Goal: Task Accomplishment & Management: Complete application form

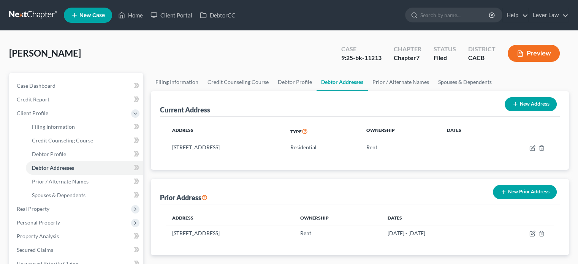
click at [40, 16] on link at bounding box center [33, 15] width 49 height 14
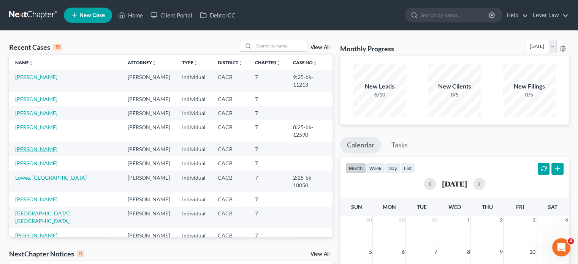
click at [21, 146] on link "Choi, Steve" at bounding box center [36, 149] width 42 height 6
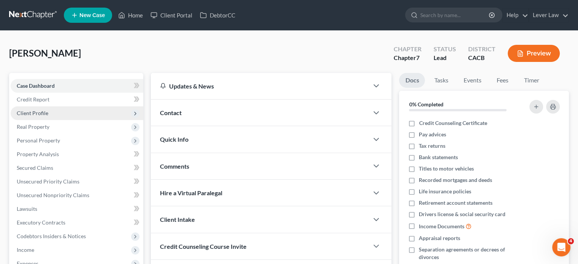
click at [52, 114] on span "Client Profile" at bounding box center [77, 113] width 133 height 14
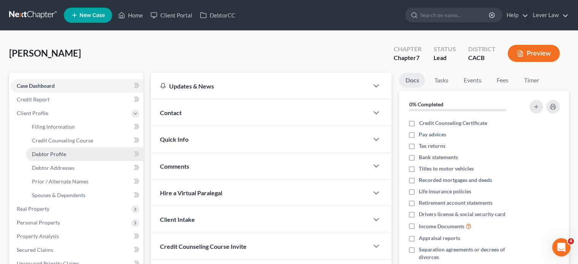
click at [56, 154] on span "Debtor Profile" at bounding box center [49, 154] width 34 height 6
select select "0"
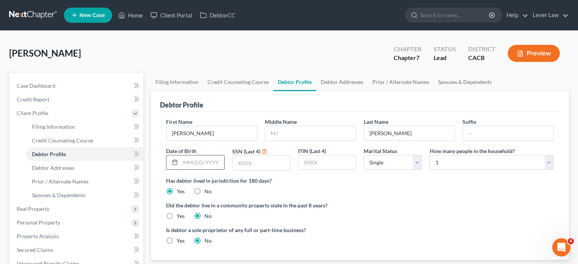
drag, startPoint x: 211, startPoint y: 161, endPoint x: 206, endPoint y: 167, distance: 7.9
click at [209, 152] on div "Date of Birth" at bounding box center [195, 159] width 66 height 24
type input "07/25/1983"
type input "3209"
click at [428, 165] on div "How many people in the household? Select 1 2 3 4 5 6 7 8 9 10 11 12 13 14 15 16…" at bounding box center [492, 159] width 132 height 24
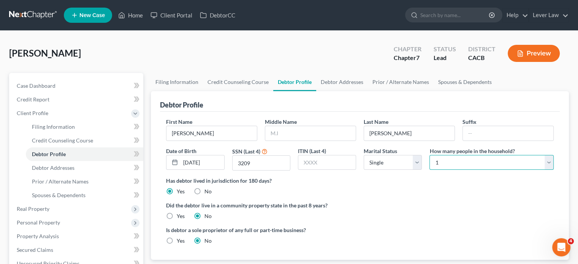
click at [471, 167] on select "Select 1 2 3 4 5 6 7 8 9 10 11 12 13 14 15 16 17 18 19 20" at bounding box center [492, 162] width 124 height 15
select select "3"
click at [430, 155] on select "Select 1 2 3 4 5 6 7 8 9 10 11 12 13 14 15 16 17 18 19 20" at bounding box center [492, 162] width 124 height 15
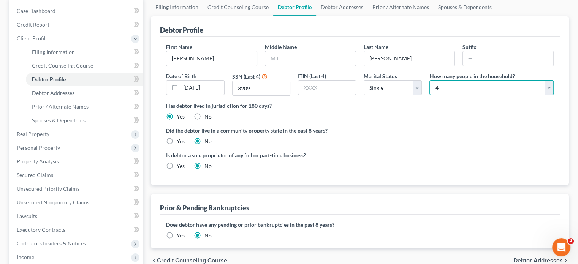
scroll to position [76, 0]
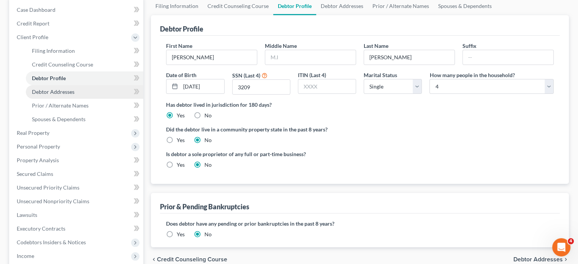
click at [53, 94] on span "Debtor Addresses" at bounding box center [53, 92] width 43 height 6
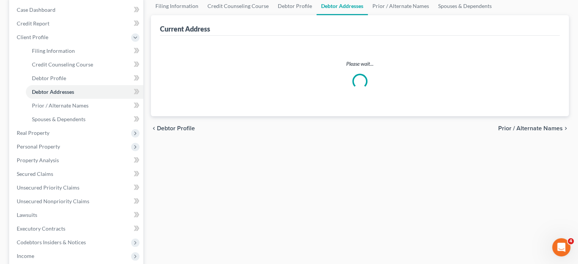
scroll to position [5, 0]
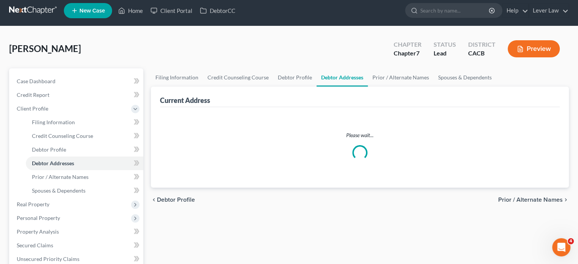
select select "0"
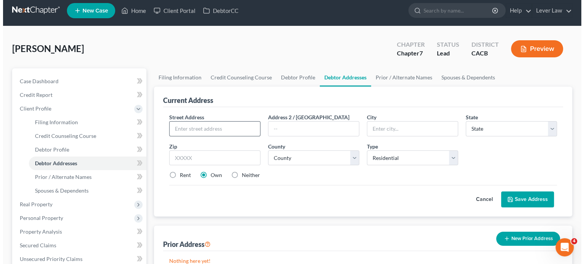
scroll to position [0, 0]
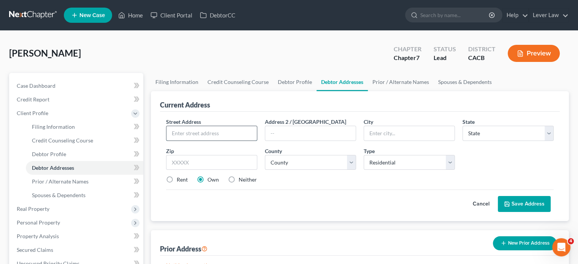
click at [208, 138] on input "text" at bounding box center [211, 133] width 90 height 14
type input "919 3rd Avenue"
click at [203, 162] on input "text" at bounding box center [211, 162] width 91 height 15
type input "90019"
drag, startPoint x: 257, startPoint y: 216, endPoint x: 298, endPoint y: 163, distance: 66.3
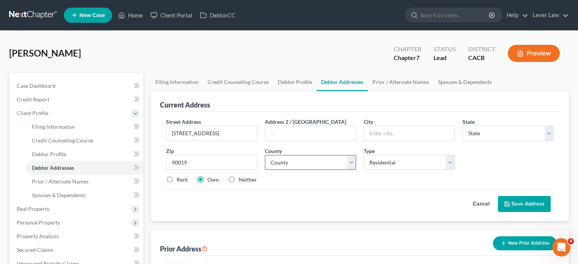
click at [258, 214] on div "Street Address * 919 3rd Avenue Address 2 / PO Box City * State * State AL AK A…" at bounding box center [360, 166] width 400 height 109
type input "Los Angeles"
select select "4"
click at [302, 158] on select "County" at bounding box center [310, 162] width 91 height 15
click at [315, 165] on select "County" at bounding box center [310, 162] width 91 height 15
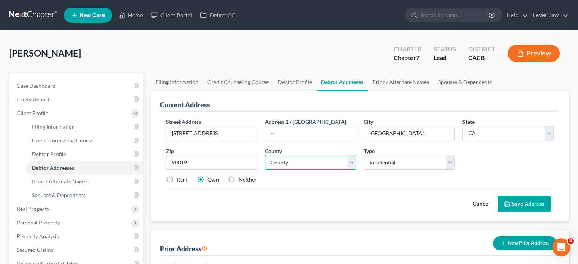
click at [317, 165] on select "County Alameda County Alpine County Amador County Butte County Calaveras County…" at bounding box center [310, 162] width 91 height 15
select select "18"
click at [265, 155] on select "County Alameda County Alpine County Amador County Butte County Calaveras County…" at bounding box center [310, 162] width 91 height 15
drag, startPoint x: 523, startPoint y: 204, endPoint x: 517, endPoint y: 203, distance: 6.1
click at [523, 203] on button "Save Address" at bounding box center [524, 204] width 53 height 16
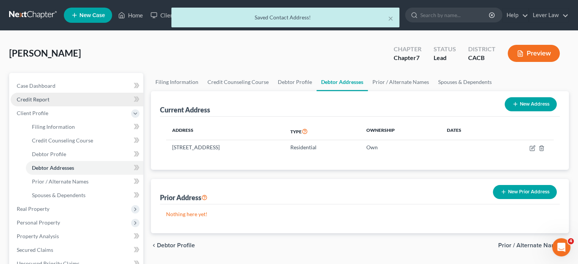
click at [31, 101] on span "Credit Report" at bounding box center [33, 99] width 33 height 6
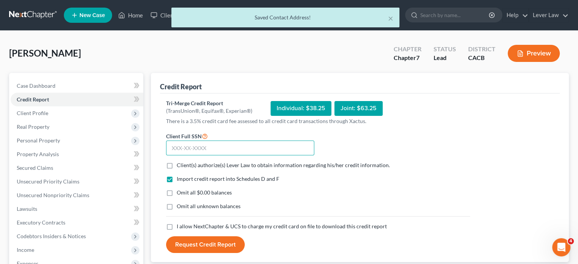
click at [229, 153] on input "text" at bounding box center [240, 148] width 148 height 15
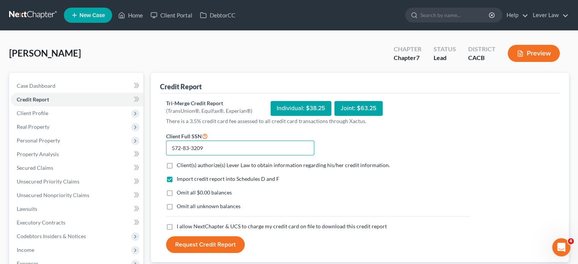
type input "572-83-3209"
drag, startPoint x: 325, startPoint y: 168, endPoint x: 303, endPoint y: 176, distance: 23.4
click at [325, 168] on span "Client(s) authorize(s) Lever Law to obtain information regarding his/her credit…" at bounding box center [283, 165] width 213 height 6
click at [185, 166] on input "Client(s) authorize(s) Lever Law to obtain information regarding his/her credit…" at bounding box center [182, 164] width 5 height 5
checkbox input "true"
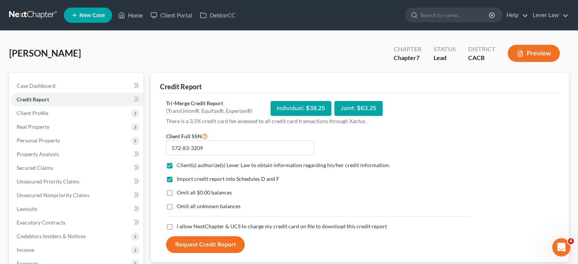
click at [177, 192] on label "Omit all $0.00 balances" at bounding box center [204, 193] width 55 height 8
click at [180, 192] on input "Omit all $0.00 balances" at bounding box center [182, 191] width 5 height 5
checkbox input "true"
click at [177, 204] on label "Omit all unknown balances" at bounding box center [209, 207] width 64 height 8
click at [180, 204] on input "Omit all unknown balances" at bounding box center [182, 205] width 5 height 5
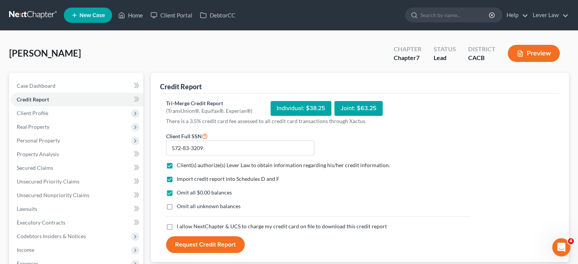
checkbox input "true"
click at [177, 228] on label "I allow NextChapter & UCS to charge my credit card on file to download this cre…" at bounding box center [282, 227] width 210 height 8
click at [180, 228] on input "I allow NextChapter & UCS to charge my credit card on file to download this cre…" at bounding box center [182, 225] width 5 height 5
checkbox input "true"
click at [202, 253] on div "Tri-Merge Credit Report (TransUnion®, Equifax®, Experian®) Individual: $38.25 J…" at bounding box center [360, 178] width 400 height 169
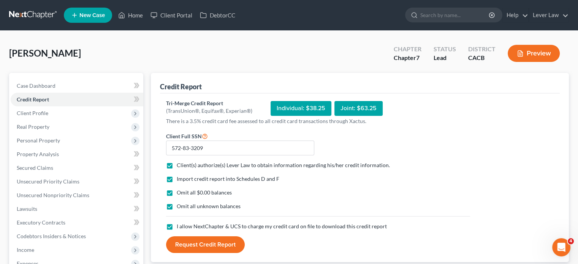
click at [206, 247] on button "Request Credit Report" at bounding box center [205, 244] width 79 height 17
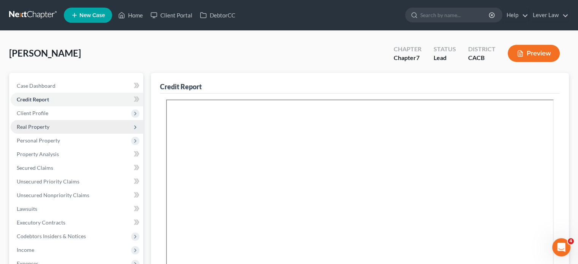
click at [41, 128] on span "Real Property" at bounding box center [33, 127] width 33 height 6
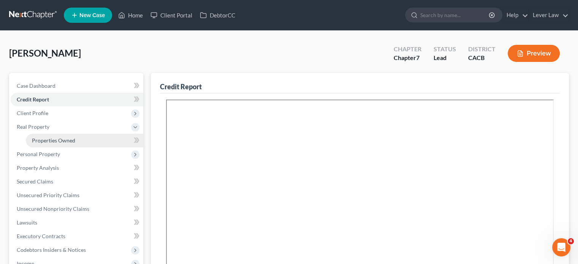
click at [56, 135] on link "Properties Owned" at bounding box center [84, 141] width 117 height 14
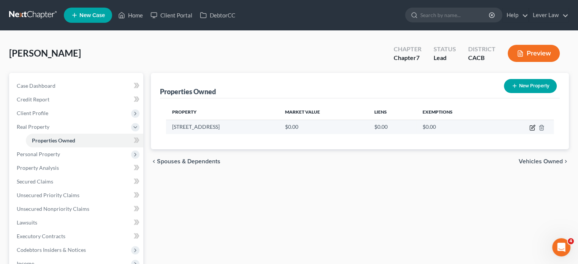
click at [531, 129] on icon "button" at bounding box center [532, 128] width 6 height 6
select select "4"
select select "18"
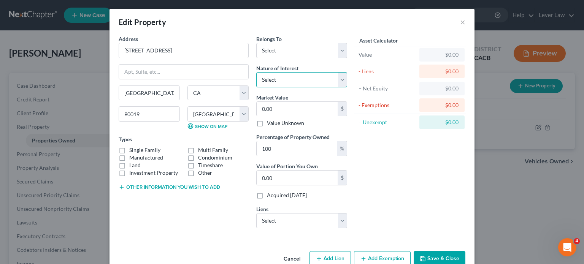
click at [281, 81] on select "Select Fee Simple Joint Tenant Life Estate Equitable Interest Future Interest T…" at bounding box center [301, 79] width 91 height 15
select select "0"
click at [256, 72] on select "Select Fee Simple Joint Tenant Life Estate Equitable Interest Future Interest T…" at bounding box center [301, 79] width 91 height 15
click at [300, 56] on select "Select Debtor 1 Only Debtor 2 Only Debtor 1 And Debtor 2 Only At Least One Of T…" at bounding box center [301, 50] width 91 height 15
select select "0"
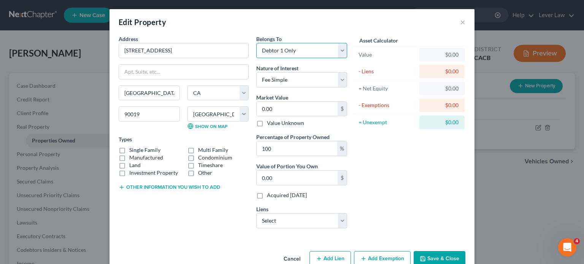
click at [256, 43] on select "Select Debtor 1 Only Debtor 2 Only Debtor 1 And Debtor 2 Only At Least One Of T…" at bounding box center [301, 50] width 91 height 15
click at [287, 115] on input "0.00" at bounding box center [297, 109] width 81 height 14
type input "1"
type input "1.00"
type input "14"
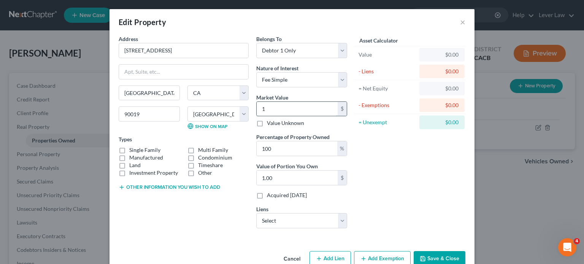
type input "14.00"
type input "148"
type input "148.00"
type input "1485"
type input "1,485.00"
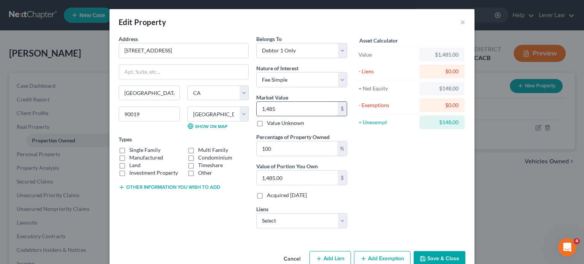
type input "1,4858"
type input "14,858.00"
type input "14,8580"
type input "148,580.00"
type input "148,5800"
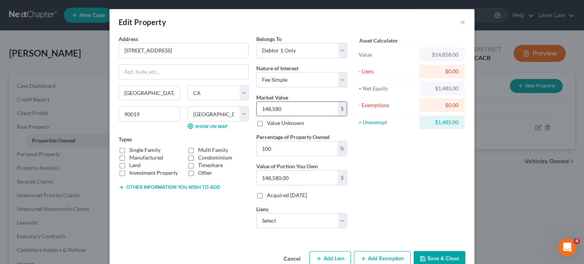
type input "1,485,800.00"
type input "1,485,800"
click at [294, 216] on select "Select Laurel Rd Bk - $759,191.00 Gm Financial - $3,958.00" at bounding box center [301, 220] width 91 height 15
click at [152, 150] on label "Single Family" at bounding box center [144, 150] width 31 height 8
click at [137, 150] on input "Single Family" at bounding box center [134, 148] width 5 height 5
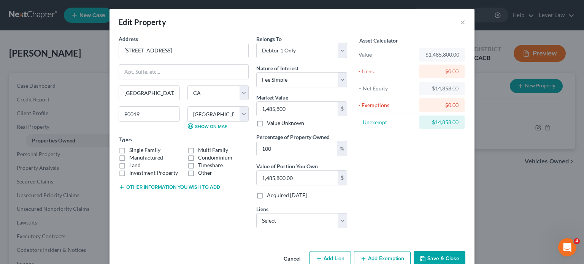
checkbox input "true"
click at [277, 219] on select "Select Laurel Rd Bk - $759,191.00 Gm Financial - $3,958.00" at bounding box center [301, 220] width 91 height 15
select select "0"
click at [256, 213] on select "Select Laurel Rd Bk - $759,191.00 Gm Financial - $3,958.00" at bounding box center [301, 220] width 91 height 15
select select
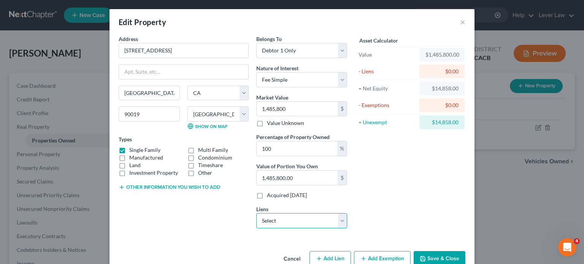
select select "14"
select select "0"
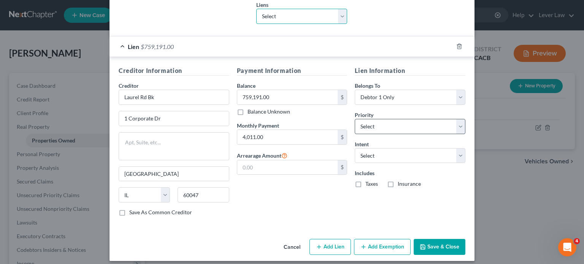
scroll to position [208, 0]
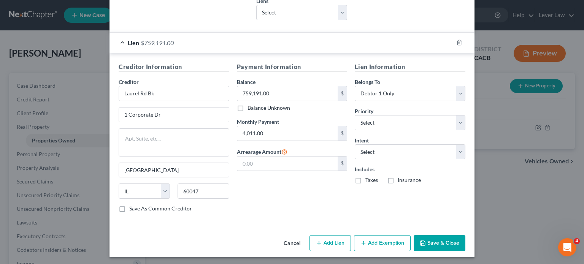
click at [438, 240] on button "Save & Close" at bounding box center [440, 243] width 52 height 16
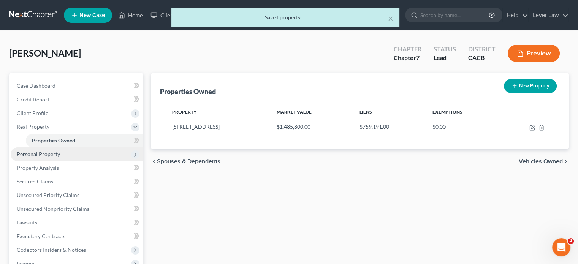
click at [51, 155] on span "Personal Property" at bounding box center [38, 154] width 43 height 6
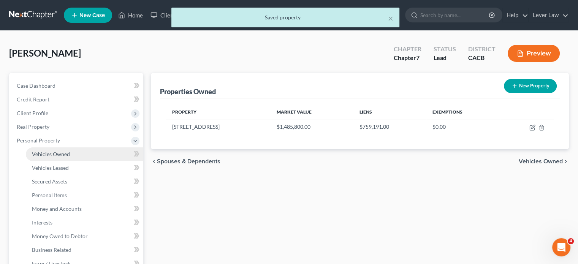
click at [74, 152] on link "Vehicles Owned" at bounding box center [84, 154] width 117 height 14
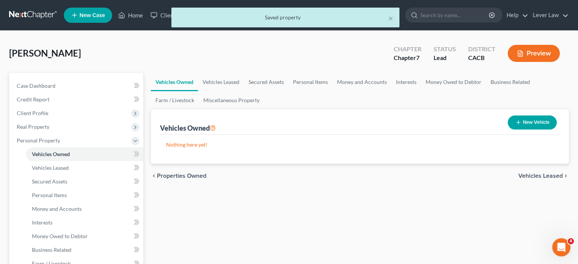
click at [511, 127] on button "New Vehicle" at bounding box center [532, 123] width 49 height 14
select select "0"
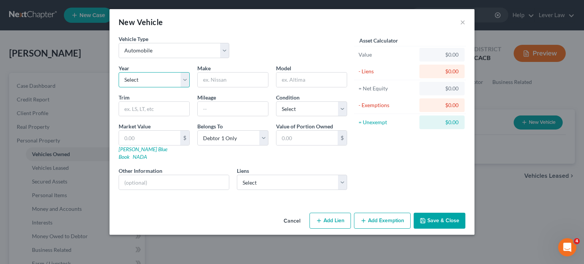
click at [156, 77] on select "Select 2026 2025 2024 2023 2022 2021 2020 2019 2018 2017 2016 2015 2014 2013 20…" at bounding box center [154, 79] width 71 height 15
select select "2"
click at [119, 72] on select "Select 2026 2025 2024 2023 2022 2021 2020 2019 2018 2017 2016 2015 2014 2013 20…" at bounding box center [154, 79] width 71 height 15
click at [227, 85] on input "text" at bounding box center [233, 80] width 70 height 14
type input "Chevy"
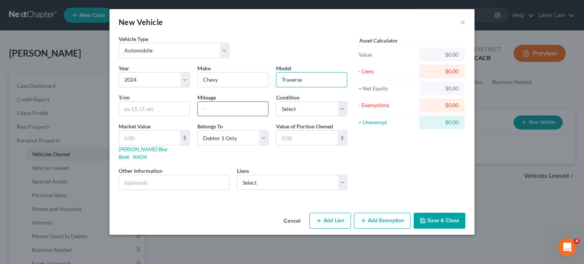
type input "Traverse"
click at [199, 110] on input "text" at bounding box center [233, 109] width 70 height 14
type input "6000"
click at [177, 143] on input "text" at bounding box center [149, 138] width 61 height 14
type input "2"
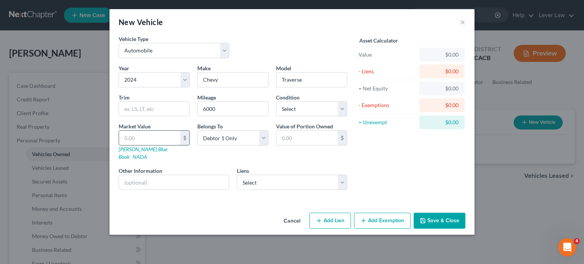
type input "2.00"
type input "27"
type input "27.00"
type input "270"
type input "270.00"
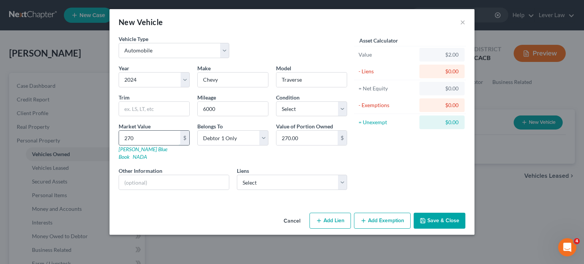
type input "2700"
type input "2,700.00"
type input "2,7000"
type input "27,000.00"
type input "27,000"
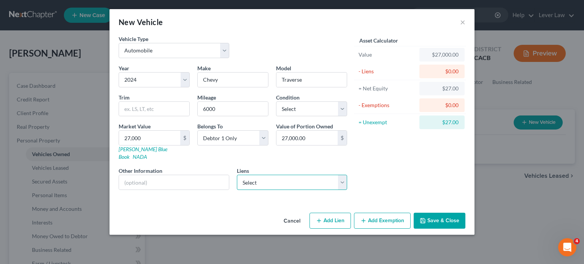
click at [258, 175] on select "Select Gm Financial - $3,958.00" at bounding box center [292, 182] width 111 height 15
select select "45"
select select "0"
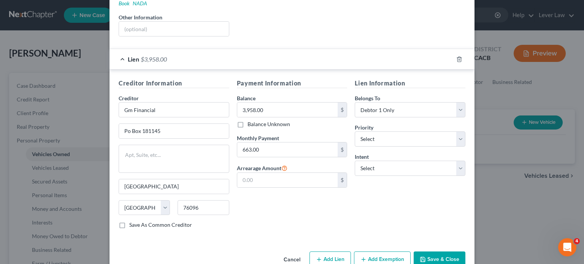
scroll to position [163, 0]
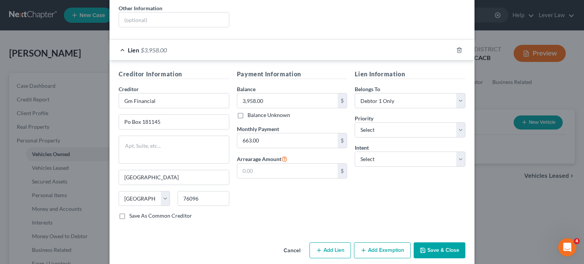
click at [429, 243] on button "Save & Close" at bounding box center [440, 251] width 52 height 16
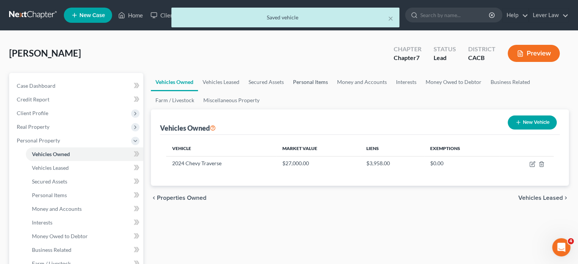
click at [313, 83] on link "Personal Items" at bounding box center [311, 82] width 44 height 18
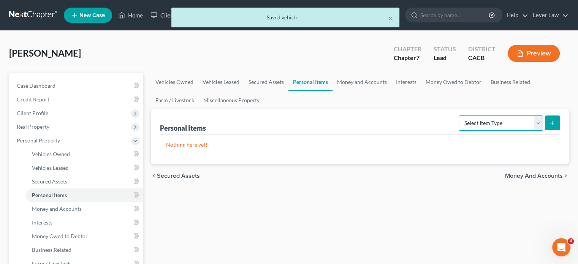
click at [512, 129] on select "Select Item Type Clothing Collectibles Of Value Electronics Firearms Household …" at bounding box center [501, 123] width 84 height 15
select select "clothing"
click at [460, 116] on select "Select Item Type Clothing Collectibles Of Value Electronics Firearms Household …" at bounding box center [501, 123] width 84 height 15
click at [547, 128] on button "submit" at bounding box center [552, 123] width 15 height 15
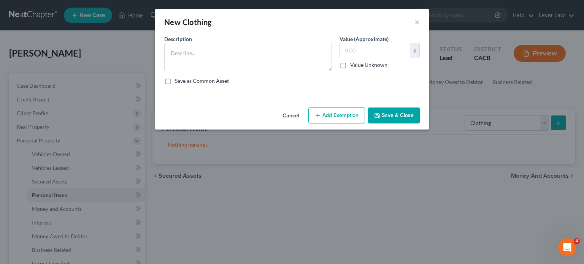
click at [243, 80] on div "Description * Value (Approximate) $ Value Unknown Balance Undetermined $ Value …" at bounding box center [291, 63] width 263 height 56
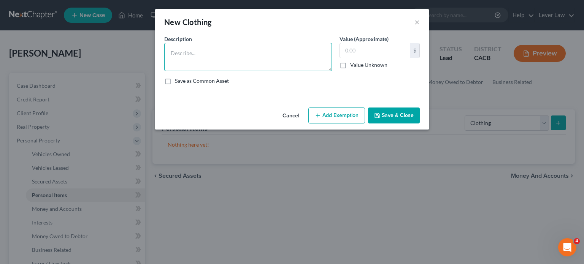
click at [252, 57] on textarea at bounding box center [248, 57] width 168 height 28
type textarea "Clothing"
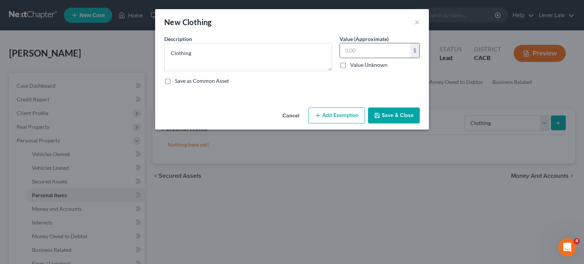
click at [392, 54] on input "text" at bounding box center [375, 50] width 70 height 14
type input "500"
click at [319, 113] on icon "button" at bounding box center [318, 116] width 6 height 6
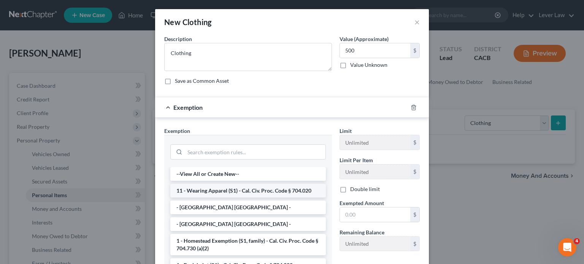
click at [222, 189] on li "11 - Wearing Apparel (S1) - Cal. Civ. Proc. Code § 704.020" at bounding box center [247, 191] width 155 height 14
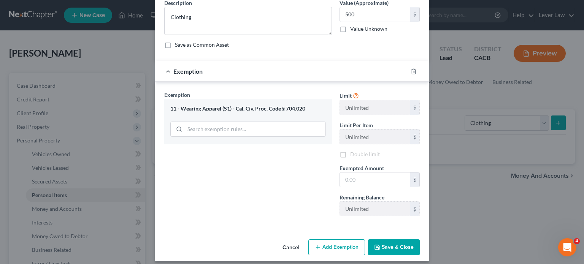
scroll to position [40, 0]
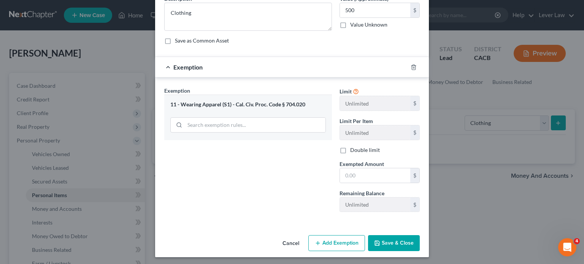
click at [373, 185] on div "Limit Unlimited $ Limit Per Item Unlimited $ Double limit Exempted Amount * $ R…" at bounding box center [380, 153] width 88 height 132
click at [380, 178] on input "text" at bounding box center [375, 175] width 70 height 14
type input "500"
click at [392, 240] on button "Save & Close" at bounding box center [394, 243] width 52 height 16
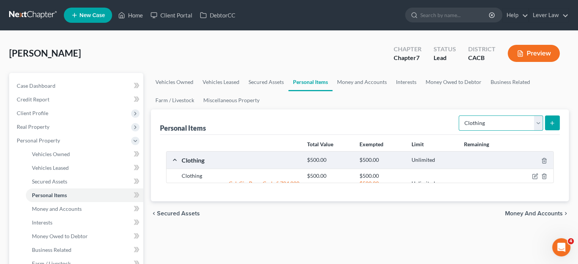
click at [522, 124] on select "Select Item Type Clothing Collectibles Of Value Electronics Firearms Household …" at bounding box center [501, 123] width 84 height 15
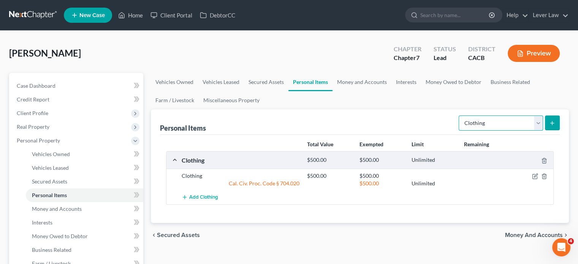
select select "household_goods"
click at [460, 116] on select "Select Item Type Clothing Collectibles Of Value Electronics Firearms Household …" at bounding box center [501, 123] width 84 height 15
click at [551, 126] on button "submit" at bounding box center [552, 123] width 15 height 15
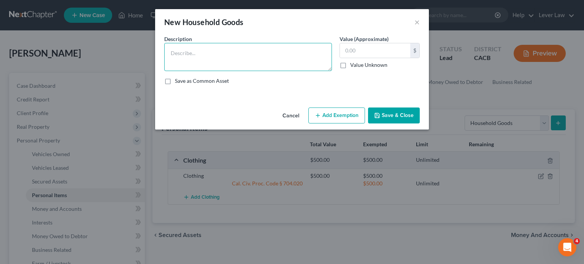
click at [185, 57] on textarea at bounding box center [248, 57] width 168 height 28
type textarea "Customary household goods"
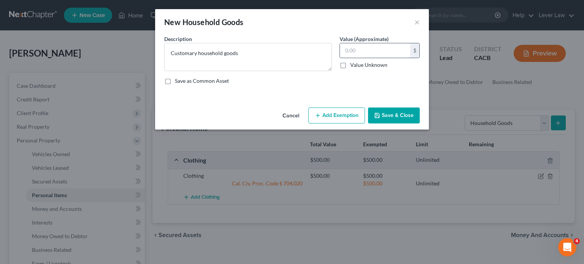
click at [392, 47] on input "text" at bounding box center [375, 50] width 70 height 14
click at [396, 49] on input "150" at bounding box center [375, 50] width 70 height 14
type input "1,500"
click at [336, 114] on button "Add Exemption" at bounding box center [336, 116] width 57 height 16
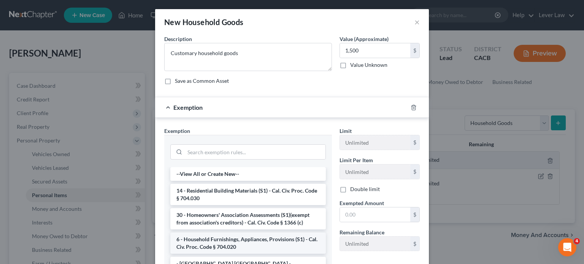
click at [216, 240] on li "6 - Household Furnishings, Appliances, Provisions (S1) - Cal. Civ. Proc. Code §…" at bounding box center [247, 243] width 155 height 21
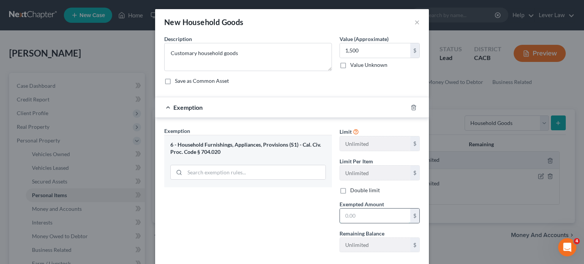
click at [366, 216] on input "text" at bounding box center [375, 216] width 70 height 14
type input "1,500"
click at [282, 214] on div "Exemption Set must be selected for CA. Exemption * 6 - Household Furnishings, A…" at bounding box center [247, 193] width 175 height 132
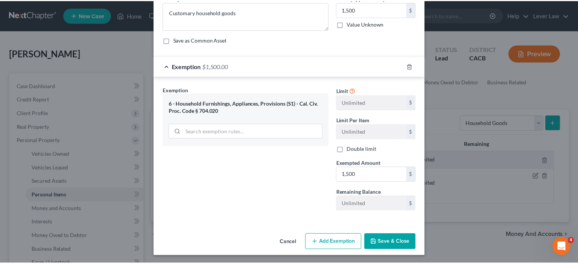
scroll to position [41, 0]
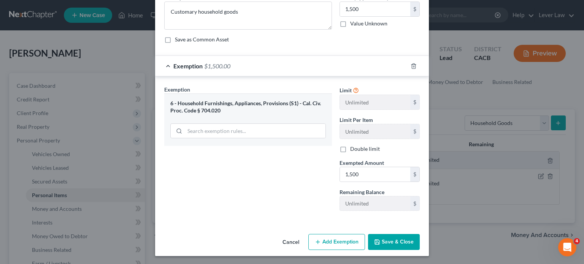
click at [380, 243] on button "Save & Close" at bounding box center [394, 242] width 52 height 16
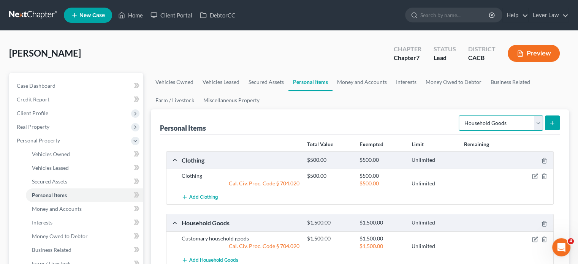
click at [490, 126] on select "Select Item Type Clothing Collectibles Of Value Electronics Firearms Household …" at bounding box center [501, 123] width 84 height 15
select select "electronics"
click at [460, 116] on select "Select Item Type Clothing Collectibles Of Value Electronics Firearms Household …" at bounding box center [501, 123] width 84 height 15
click at [560, 123] on div "Personal Items Select Item Type Clothing Collectibles Of Value Electronics Fire…" at bounding box center [360, 197] width 418 height 176
click at [556, 123] on button "submit" at bounding box center [552, 123] width 15 height 15
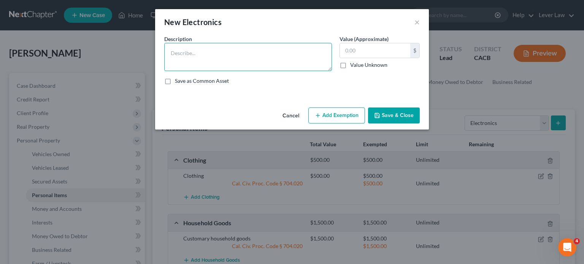
click at [234, 68] on textarea at bounding box center [248, 57] width 168 height 28
type textarea "Laptop"
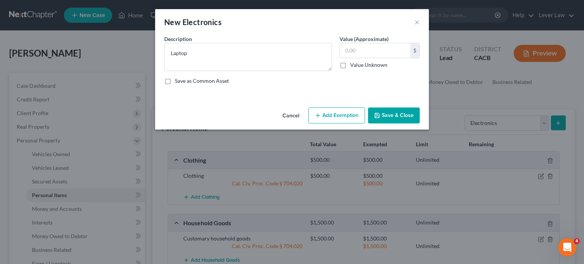
click at [381, 120] on button "Save & Close" at bounding box center [394, 116] width 52 height 16
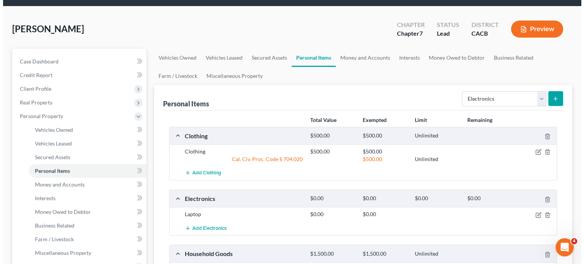
scroll to position [190, 0]
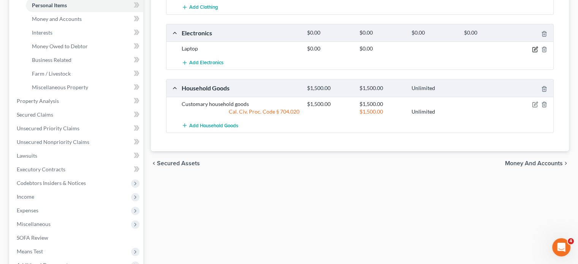
click at [534, 49] on icon "button" at bounding box center [535, 48] width 3 height 3
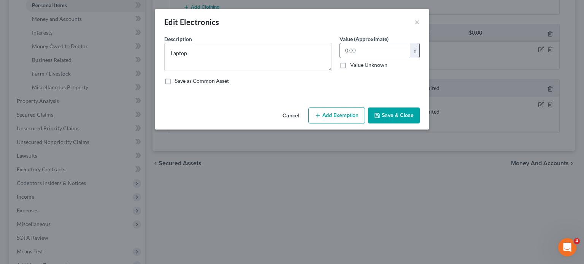
click at [360, 54] on input "0.00" at bounding box center [375, 50] width 70 height 14
type input "200"
click at [337, 114] on button "Add Exemption" at bounding box center [336, 116] width 57 height 16
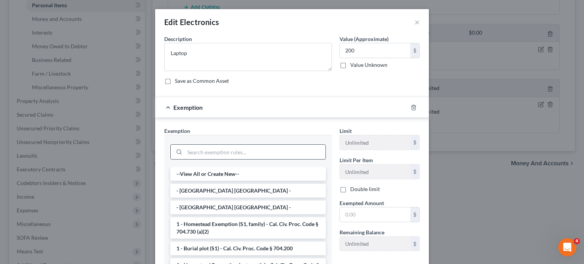
click at [227, 153] on input "search" at bounding box center [255, 152] width 141 height 14
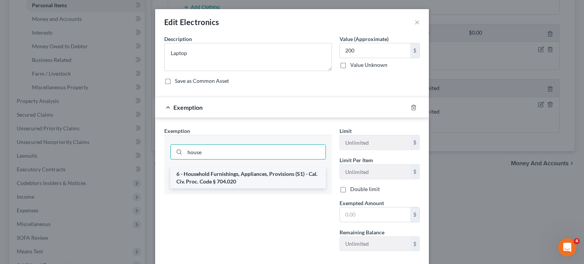
type input "house"
click at [230, 179] on li "6 - Household Furnishings, Appliances, Provisions (S1) - Cal. Civ. Proc. Code §…" at bounding box center [247, 177] width 155 height 21
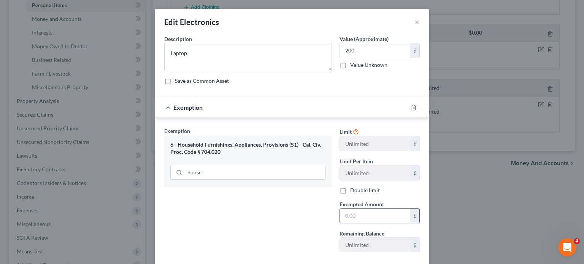
click at [364, 216] on input "text" at bounding box center [375, 216] width 70 height 14
type input "200"
click at [286, 209] on div "Exemption Set must be selected for CA. Exemption * 6 - Household Furnishings, A…" at bounding box center [247, 193] width 175 height 132
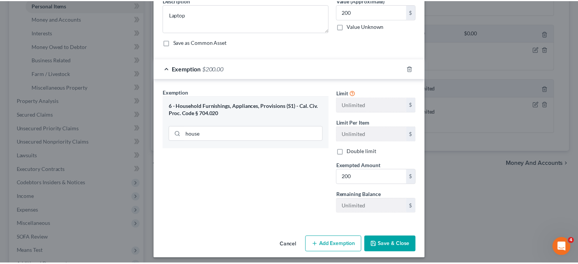
scroll to position [41, 0]
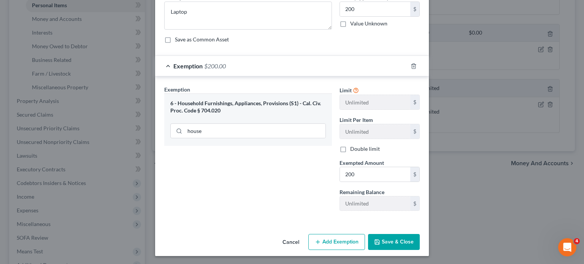
drag, startPoint x: 405, startPoint y: 245, endPoint x: 410, endPoint y: 244, distance: 5.1
click at [404, 246] on button "Save & Close" at bounding box center [394, 242] width 52 height 16
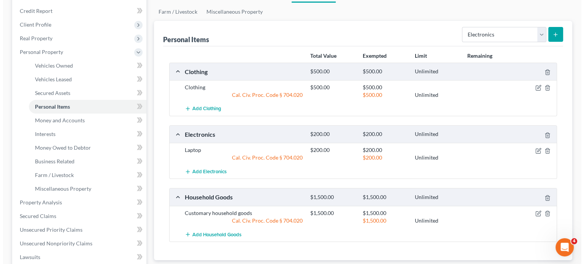
scroll to position [76, 0]
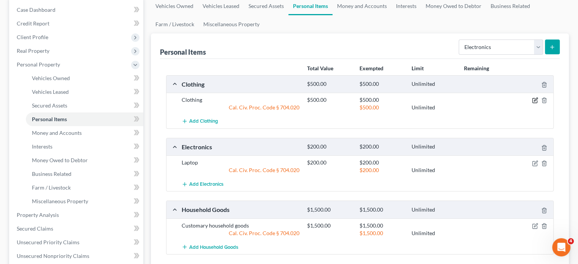
click at [533, 101] on icon "button" at bounding box center [535, 100] width 5 height 5
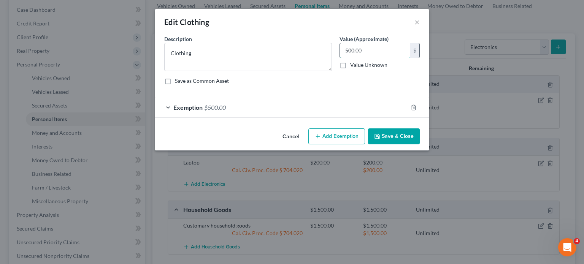
click at [398, 52] on input "500.00" at bounding box center [375, 50] width 70 height 14
type input "1,000"
click at [352, 111] on div "Exemption $500.00" at bounding box center [281, 107] width 252 height 20
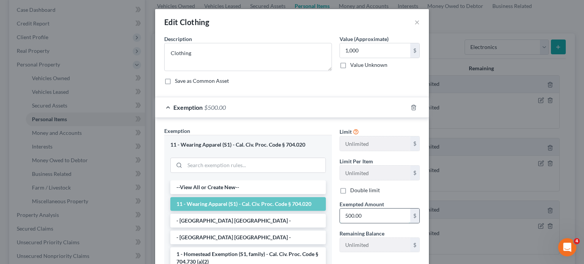
click at [365, 216] on input "500.00" at bounding box center [375, 216] width 70 height 14
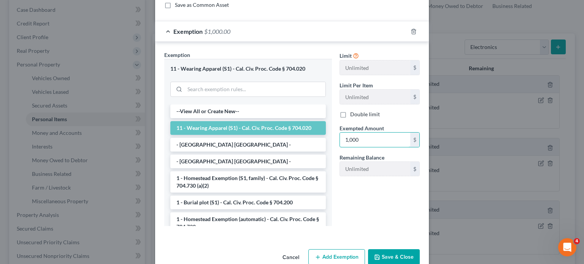
type input "1,000"
click at [399, 259] on button "Save & Close" at bounding box center [394, 257] width 52 height 16
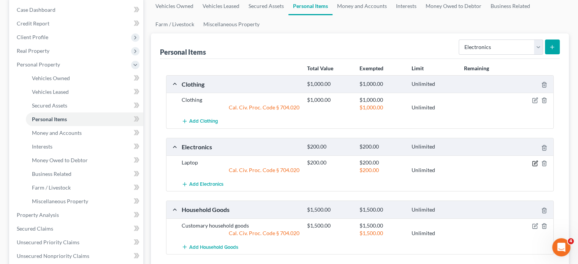
click at [534, 163] on icon "button" at bounding box center [535, 163] width 6 height 6
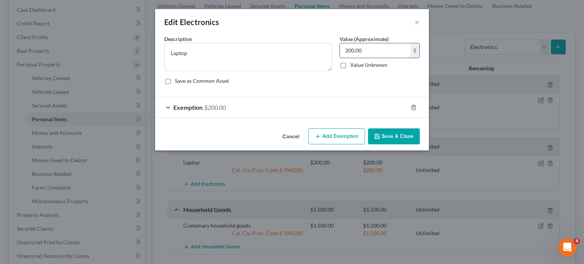
click at [374, 49] on input "200.00" at bounding box center [375, 50] width 70 height 14
type input "1,000"
click at [347, 110] on div "Exemption $200.00" at bounding box center [281, 107] width 252 height 20
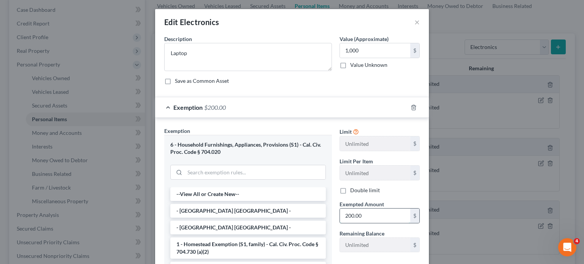
click at [352, 214] on input "200.00" at bounding box center [375, 216] width 70 height 14
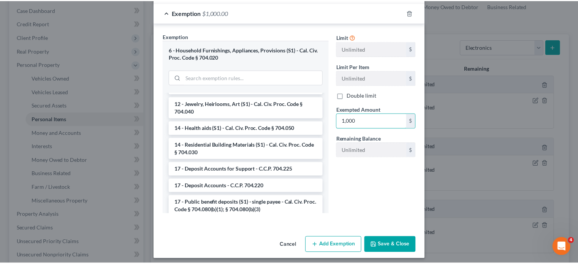
scroll to position [98, 0]
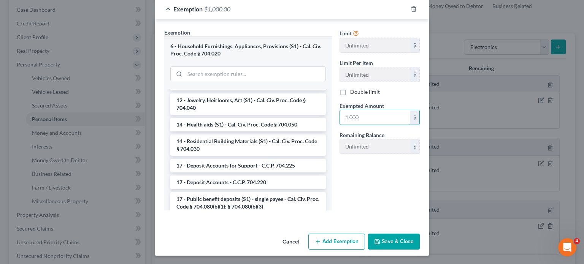
type input "1,000"
click at [403, 239] on button "Save & Close" at bounding box center [394, 242] width 52 height 16
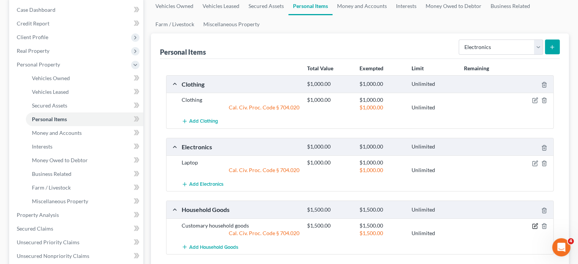
click at [534, 226] on icon "button" at bounding box center [535, 225] width 3 height 3
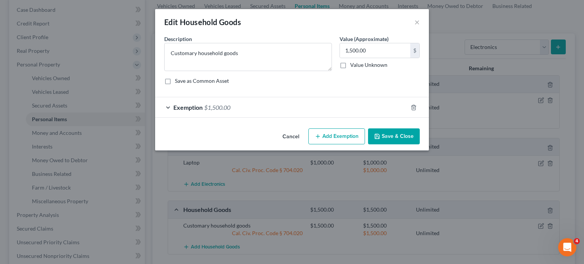
click at [395, 139] on button "Save & Close" at bounding box center [394, 136] width 52 height 16
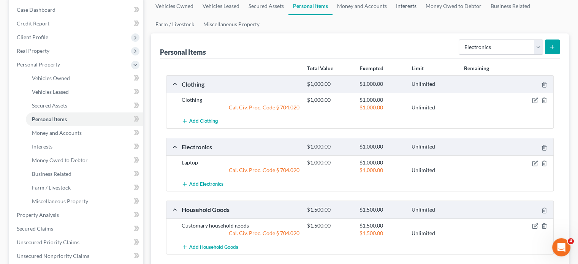
drag, startPoint x: 400, startPoint y: 9, endPoint x: 409, endPoint y: 16, distance: 11.4
click at [400, 9] on link "Interests" at bounding box center [407, 6] width 30 height 18
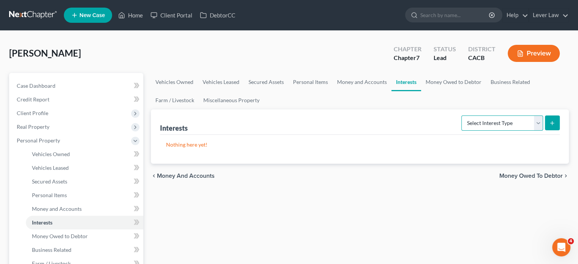
click at [507, 125] on select "Select Interest Type 401K Annuity Bond Education IRA Government Bond Government…" at bounding box center [502, 123] width 82 height 15
select select "ira"
click at [462, 116] on select "Select Interest Type 401K Annuity Bond Education IRA Government Bond Government…" at bounding box center [502, 123] width 82 height 15
click at [548, 122] on button "submit" at bounding box center [552, 123] width 15 height 15
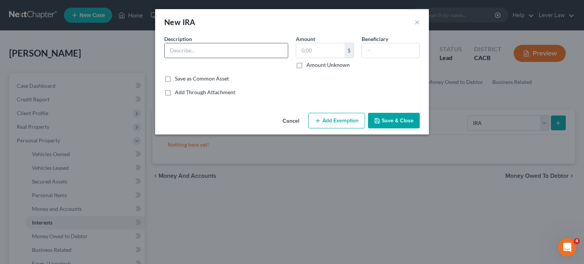
click at [233, 53] on input "text" at bounding box center [226, 50] width 123 height 14
type input "Retirement"
click at [328, 45] on input "text" at bounding box center [320, 50] width 48 height 14
type input "22,993"
click at [341, 122] on button "Add Exemption" at bounding box center [336, 121] width 57 height 16
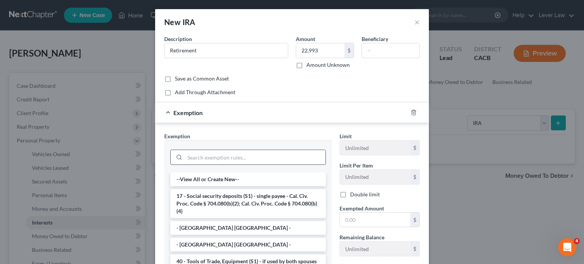
click at [231, 157] on input "search" at bounding box center [255, 157] width 141 height 14
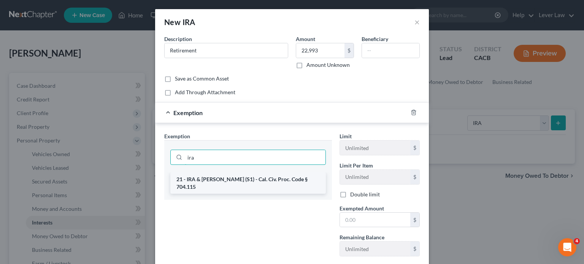
type input "ira"
click at [243, 176] on li "21 - IRA & Roth IRA (S1) - Cal. Civ. Proc. Code § 704.115" at bounding box center [247, 183] width 155 height 21
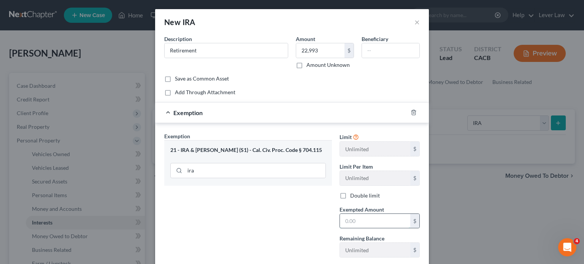
click at [358, 223] on input "text" at bounding box center [375, 221] width 70 height 14
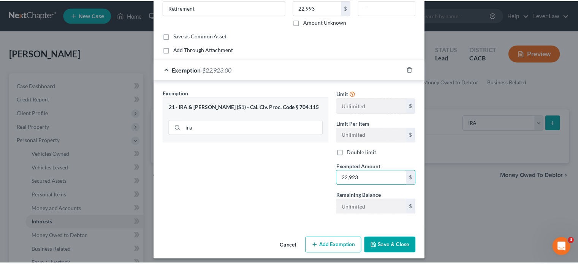
scroll to position [47, 0]
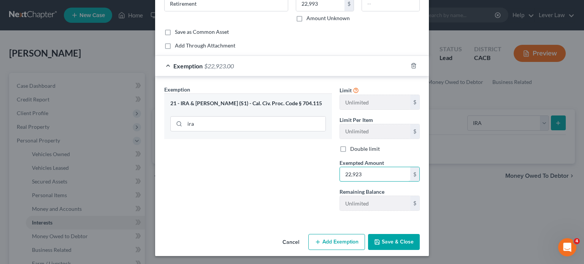
type input "22,923"
click at [391, 239] on button "Save & Close" at bounding box center [394, 242] width 52 height 16
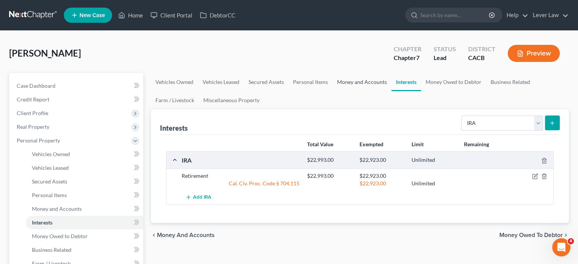
drag, startPoint x: 352, startPoint y: 82, endPoint x: 398, endPoint y: 88, distance: 46.3
click at [352, 82] on link "Money and Accounts" at bounding box center [362, 82] width 59 height 18
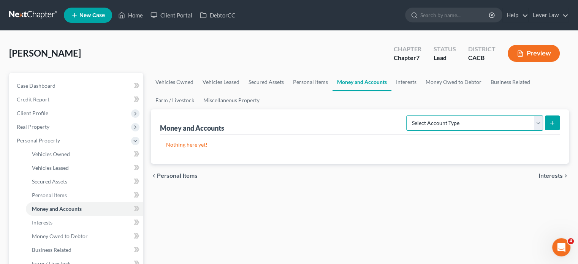
click at [483, 122] on select "Select Account Type Brokerage Cash on Hand Certificates of Deposit Checking Acc…" at bounding box center [474, 123] width 137 height 15
select select "brokerage"
click at [408, 116] on select "Select Account Type Brokerage Cash on Hand Certificates of Deposit Checking Acc…" at bounding box center [474, 123] width 137 height 15
click at [553, 123] on icon "submit" at bounding box center [552, 123] width 6 height 6
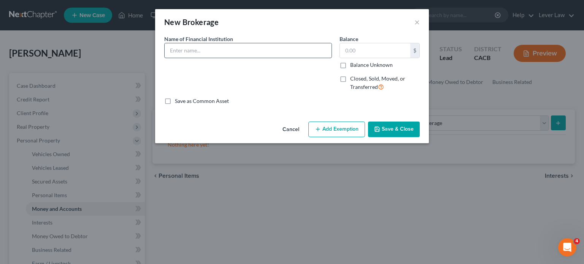
click at [199, 54] on input "text" at bounding box center [248, 50] width 167 height 14
type input "Brokerage"
click at [363, 48] on input "text" at bounding box center [375, 50] width 70 height 14
type input "2,335"
click at [397, 126] on button "Save & Close" at bounding box center [394, 130] width 52 height 16
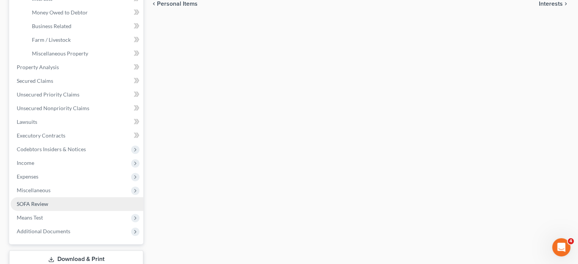
scroll to position [228, 0]
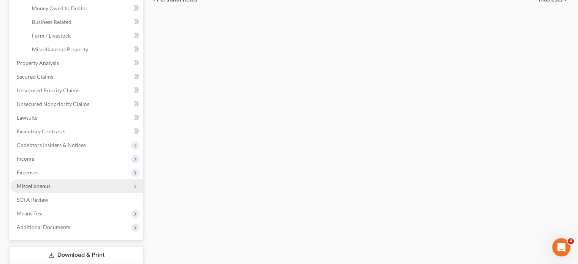
click at [33, 189] on span "Miscellaneous" at bounding box center [34, 186] width 34 height 6
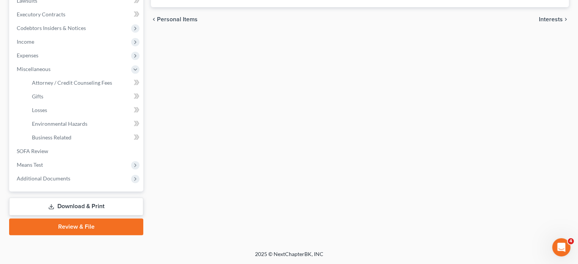
scroll to position [208, 0]
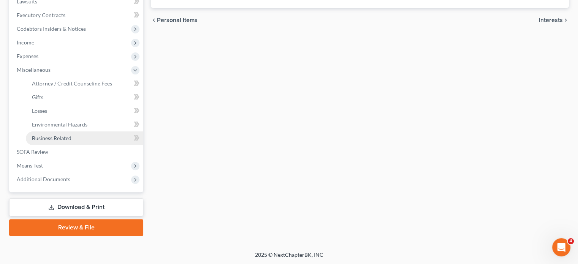
click at [63, 139] on span "Business Related" at bounding box center [52, 138] width 40 height 6
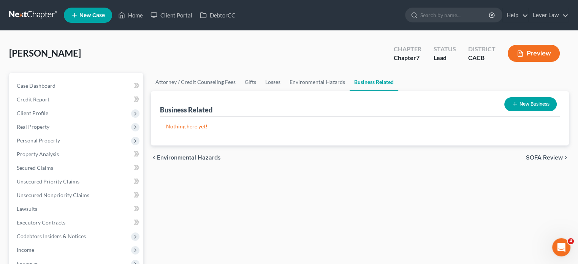
click at [516, 98] on button "New Business" at bounding box center [530, 104] width 52 height 14
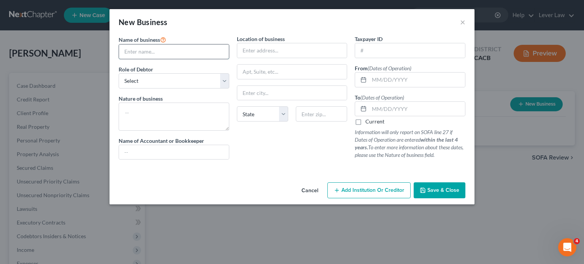
click at [181, 58] on input "text" at bounding box center [174, 51] width 110 height 14
type input "Sky Eli"
drag, startPoint x: 175, startPoint y: 81, endPoint x: 175, endPoint y: 87, distance: 5.7
click at [175, 81] on select "Select A member of a limited liability company (LLC) or limited liability partn…" at bounding box center [174, 80] width 111 height 15
select select "officer"
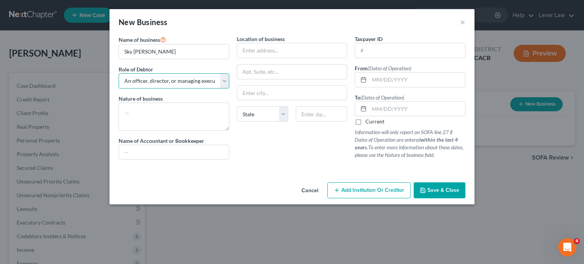
click at [119, 73] on select "Select A member of a limited liability company (LLC) or limited liability partn…" at bounding box center [174, 80] width 111 height 15
click at [195, 110] on textarea at bounding box center [174, 117] width 111 height 28
click at [445, 192] on span "Save & Close" at bounding box center [443, 190] width 32 height 6
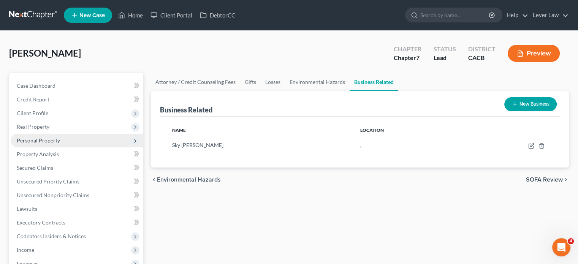
click at [43, 139] on span "Personal Property" at bounding box center [38, 140] width 43 height 6
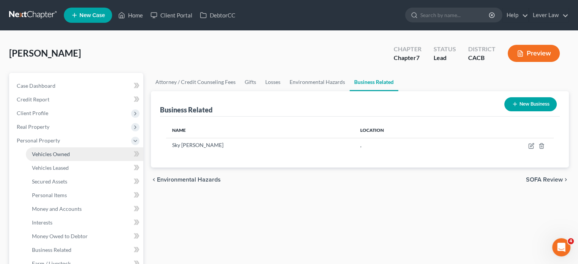
click at [55, 157] on span "Vehicles Owned" at bounding box center [51, 154] width 38 height 6
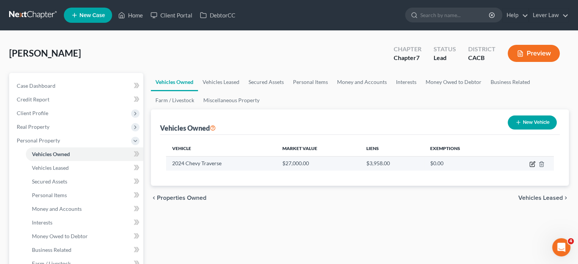
click at [533, 164] on icon "button" at bounding box center [532, 163] width 3 height 3
select select "0"
select select "2"
select select "0"
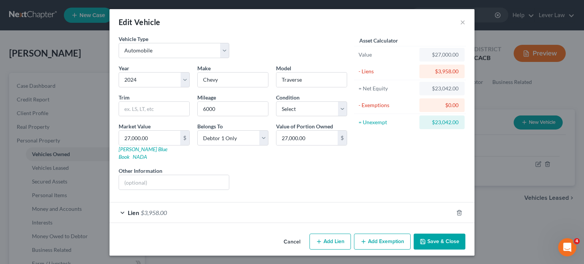
click at [376, 234] on button "Add Exemption" at bounding box center [382, 242] width 57 height 16
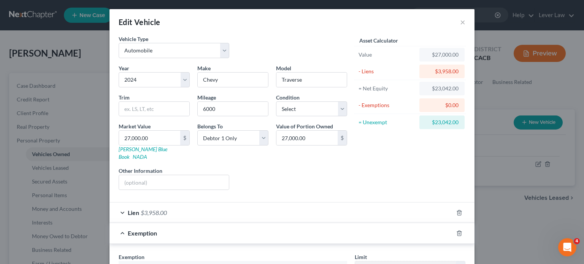
scroll to position [152, 0]
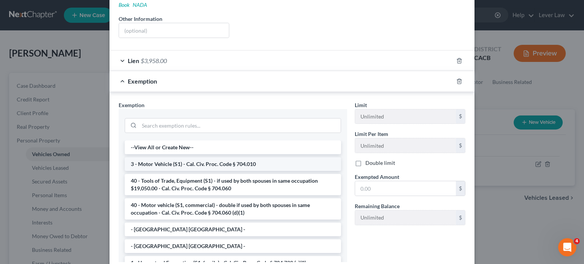
click at [160, 157] on li "3 - Motor Vehicle (S1) - Cal. Civ. Proc. Code § 704.010" at bounding box center [233, 164] width 216 height 14
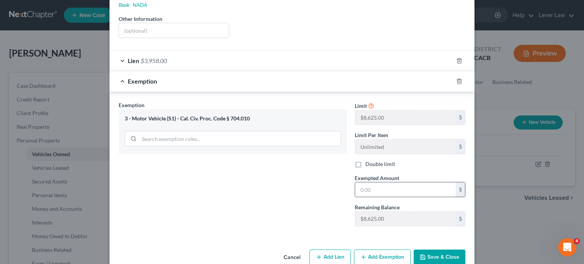
click at [386, 182] on input "text" at bounding box center [405, 189] width 101 height 14
type input "8,625"
click at [388, 250] on button "Add Exemption" at bounding box center [382, 258] width 57 height 16
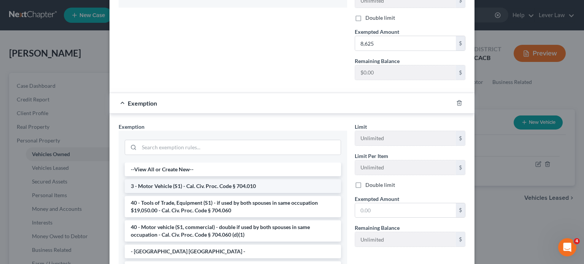
scroll to position [304, 0]
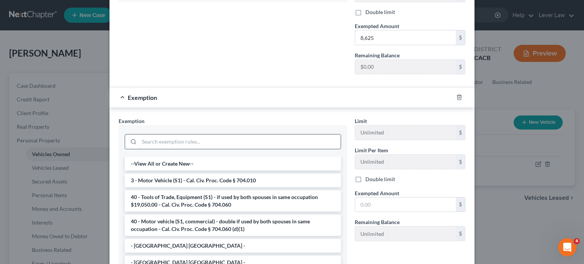
click at [188, 135] on input "search" at bounding box center [239, 142] width 201 height 14
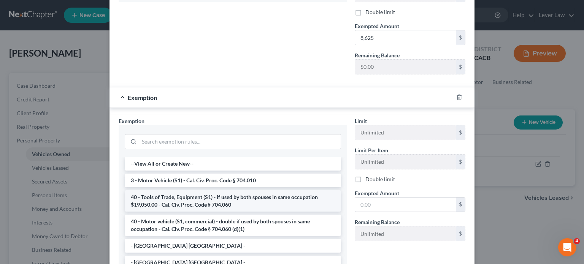
click at [181, 193] on li "40 - Tools of Trade, Equipment (S1) - if used by both spouses in same occupatio…" at bounding box center [233, 200] width 216 height 21
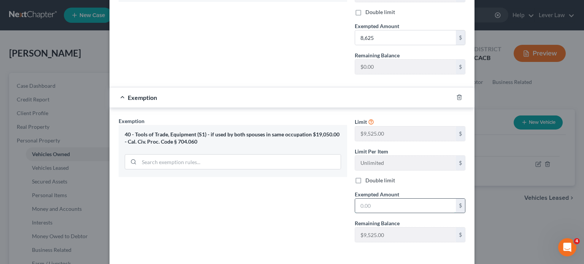
click at [371, 199] on input "text" at bounding box center [405, 206] width 101 height 14
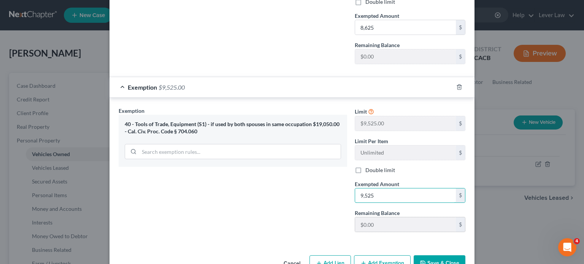
scroll to position [327, 0]
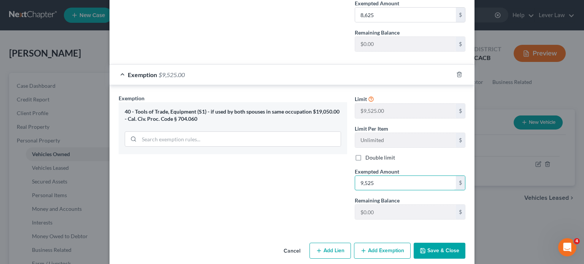
type input "9,525"
click at [436, 243] on button "Save & Close" at bounding box center [440, 251] width 52 height 16
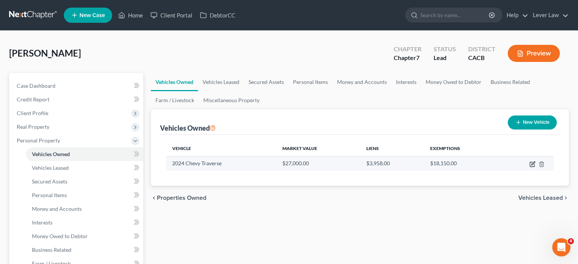
click at [533, 166] on icon "button" at bounding box center [532, 164] width 5 height 5
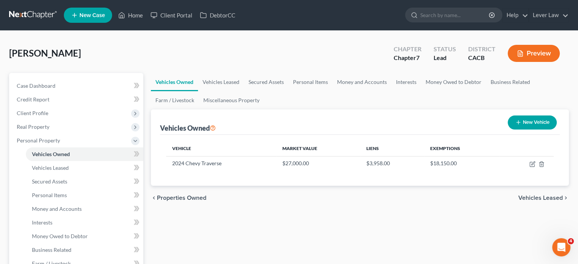
select select "0"
select select "2"
select select "0"
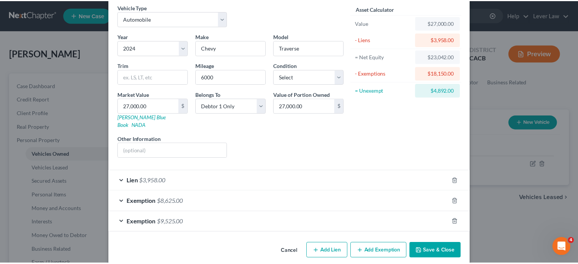
scroll to position [33, 0]
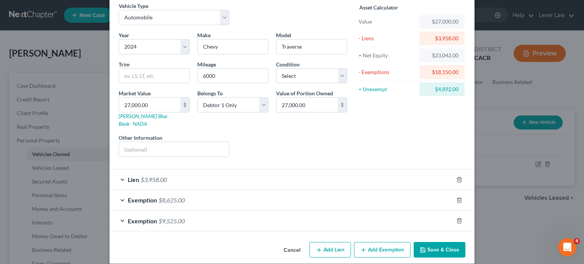
click at [434, 246] on button "Save & Close" at bounding box center [440, 250] width 52 height 16
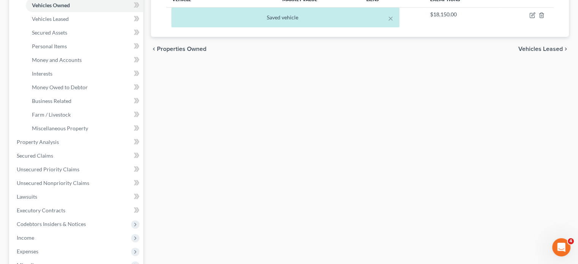
scroll to position [152, 0]
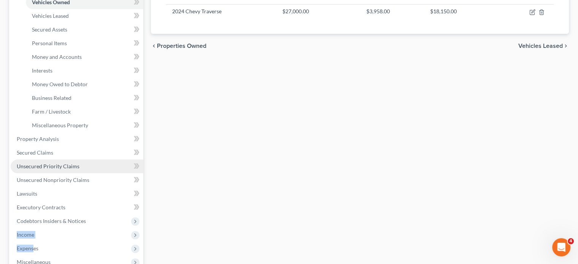
drag, startPoint x: 33, startPoint y: 247, endPoint x: 89, endPoint y: 170, distance: 95.1
click at [89, 201] on ul "Case Dashboard Payments Invoices Payments Payments Credit Report Client Profile" at bounding box center [77, 118] width 133 height 383
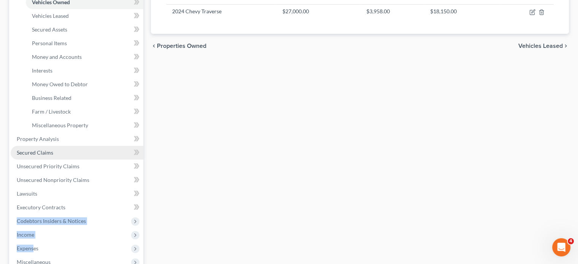
click at [65, 153] on link "Secured Claims" at bounding box center [77, 153] width 133 height 14
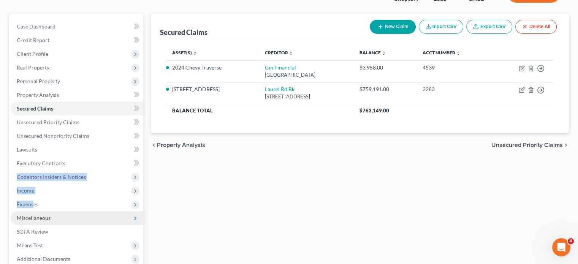
scroll to position [76, 0]
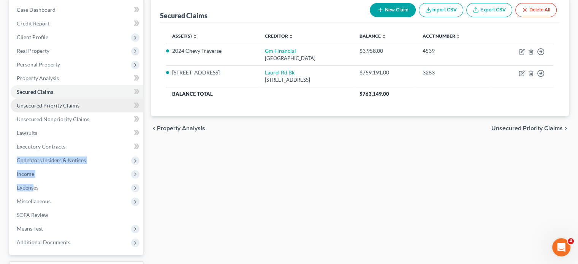
click at [42, 105] on span "Unsecured Priority Claims" at bounding box center [48, 105] width 63 height 6
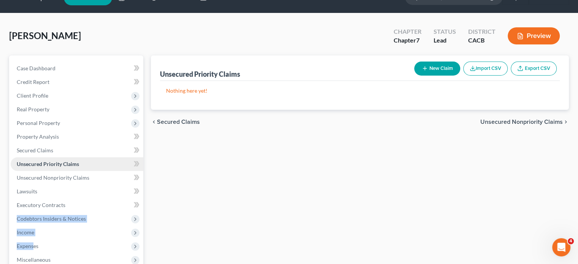
scroll to position [38, 0]
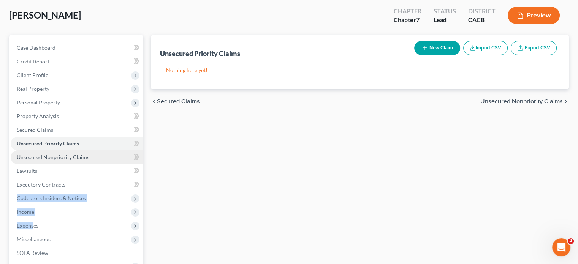
click at [77, 160] on span "Unsecured Nonpriority Claims" at bounding box center [53, 157] width 73 height 6
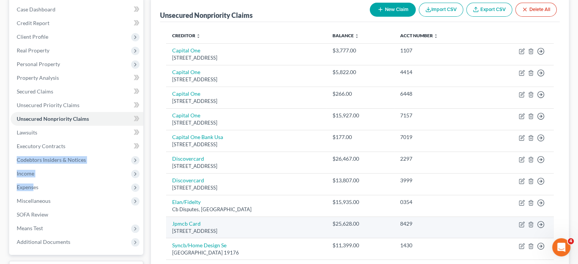
scroll to position [76, 0]
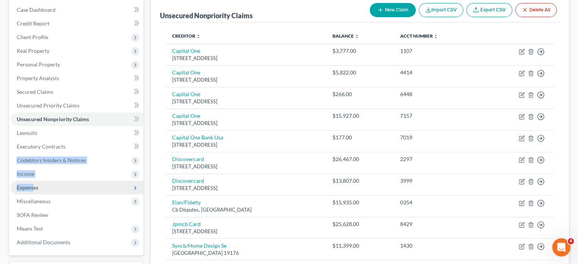
click at [30, 190] on span "Expenses" at bounding box center [28, 187] width 22 height 6
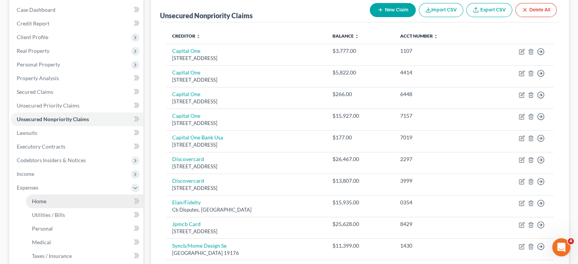
click at [40, 204] on link "Home" at bounding box center [84, 202] width 117 height 14
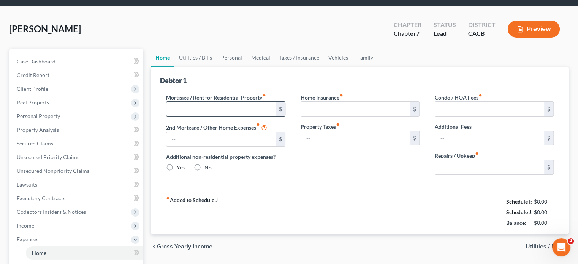
type input "0.00"
radio input "true"
type input "0.00"
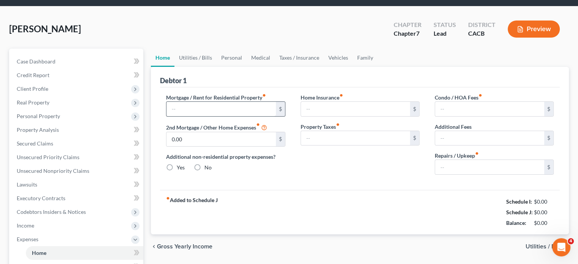
type input "0.00"
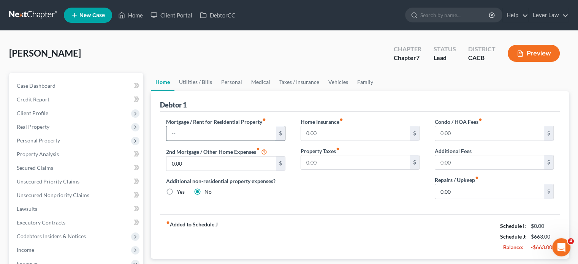
click at [246, 133] on input "text" at bounding box center [220, 133] width 109 height 14
type input "4,000"
click at [344, 164] on input "0.00" at bounding box center [355, 162] width 109 height 14
type input "1,366"
click at [194, 83] on link "Utilities / Bills" at bounding box center [195, 82] width 42 height 18
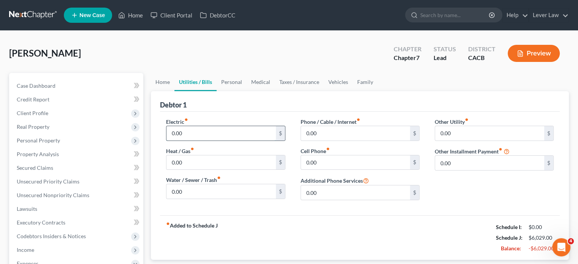
click at [194, 132] on input "0.00" at bounding box center [220, 133] width 109 height 14
type input "300"
click at [191, 161] on input "0.00" at bounding box center [220, 162] width 109 height 14
type input "50"
click at [219, 182] on label "Water / Sewer / Trash fiber_manual_record" at bounding box center [193, 180] width 55 height 8
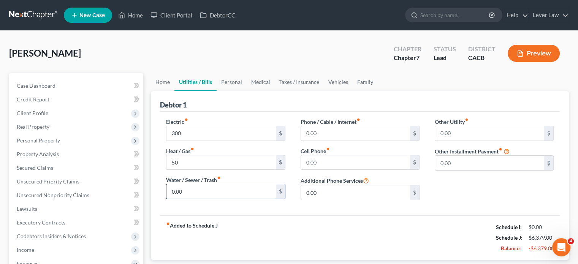
click at [217, 194] on input "0.00" at bounding box center [220, 191] width 109 height 14
type input "446"
click at [231, 83] on link "Personal" at bounding box center [232, 82] width 30 height 18
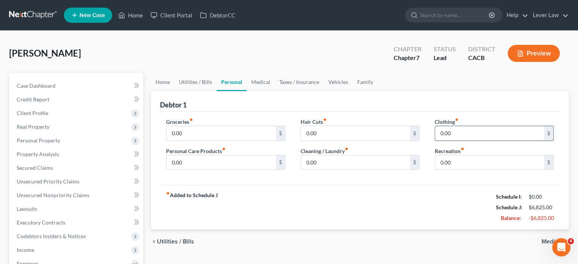
drag, startPoint x: 469, startPoint y: 132, endPoint x: 464, endPoint y: 133, distance: 5.4
click at [468, 132] on input "0.00" at bounding box center [489, 133] width 109 height 14
type input "100"
drag, startPoint x: 293, startPoint y: 80, endPoint x: 296, endPoint y: 78, distance: 4.0
click at [293, 80] on link "Taxes / Insurance" at bounding box center [299, 82] width 49 height 18
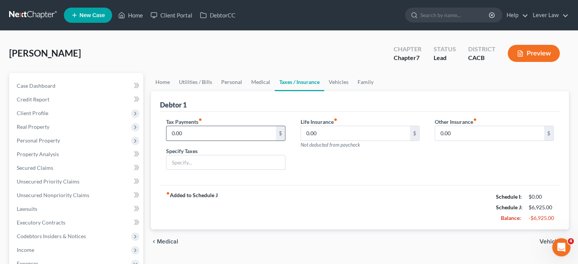
click at [216, 136] on input "0.00" at bounding box center [220, 133] width 109 height 14
drag, startPoint x: 340, startPoint y: 80, endPoint x: 323, endPoint y: 93, distance: 21.7
click at [340, 80] on link "Vehicles" at bounding box center [338, 82] width 29 height 18
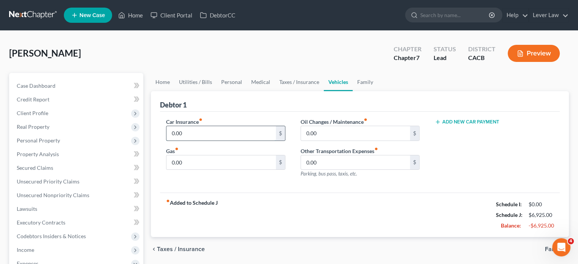
click at [220, 136] on input "0.00" at bounding box center [220, 133] width 109 height 14
type input "350"
click at [230, 80] on link "Personal" at bounding box center [232, 82] width 30 height 18
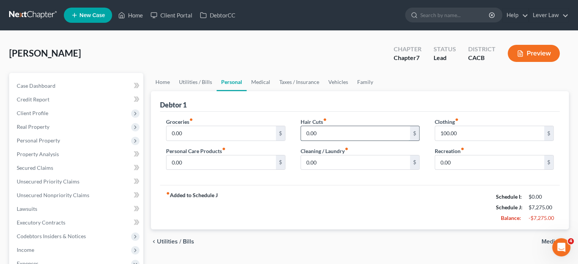
click at [334, 132] on input "0.00" at bounding box center [355, 133] width 109 height 14
type input "20"
click at [279, 142] on div "Groceries fiber_manual_record 0.00 $ Personal Care Products fiber_manual_record…" at bounding box center [226, 147] width 134 height 59
click at [256, 170] on div "Groceries fiber_manual_record 0.00 $ Personal Care Products fiber_manual_record…" at bounding box center [226, 147] width 134 height 59
click at [260, 163] on input "0.00" at bounding box center [220, 162] width 109 height 14
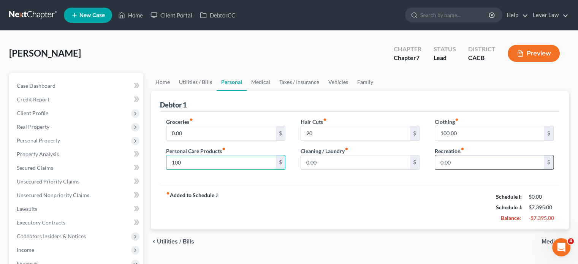
type input "100"
click at [457, 165] on input "0.00" at bounding box center [489, 162] width 109 height 14
type input "100"
click at [401, 185] on div "fiber_manual_record Added to Schedule J Schedule I: $0.00 Schedule J: $7,495.00…" at bounding box center [360, 207] width 400 height 44
click at [366, 83] on link "Family" at bounding box center [365, 82] width 25 height 18
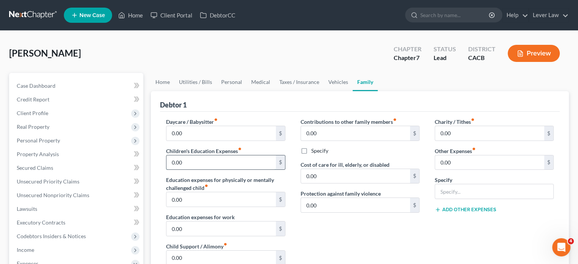
click at [203, 162] on input "0.00" at bounding box center [220, 162] width 109 height 14
click at [384, 229] on div "Contributions to other family members fiber_manual_record 0.00 $ Specify Cost o…" at bounding box center [360, 199] width 134 height 162
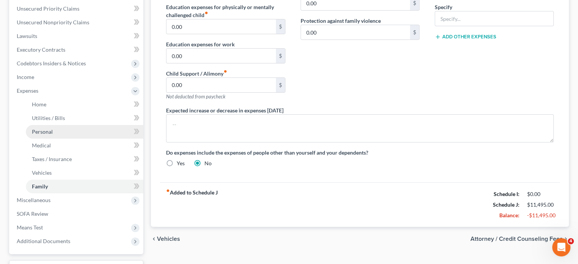
scroll to position [159, 0]
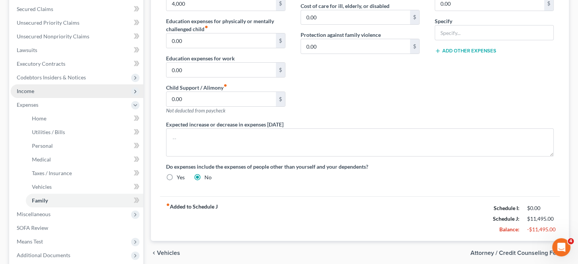
click at [40, 91] on span "Income" at bounding box center [77, 91] width 133 height 14
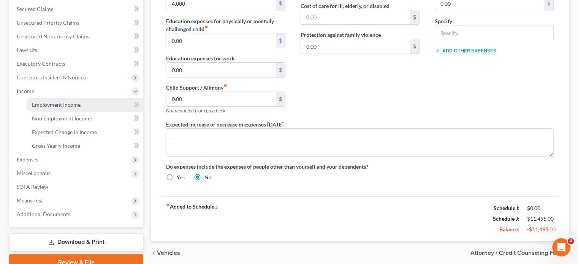
click at [44, 106] on span "Employment Income" at bounding box center [56, 104] width 49 height 6
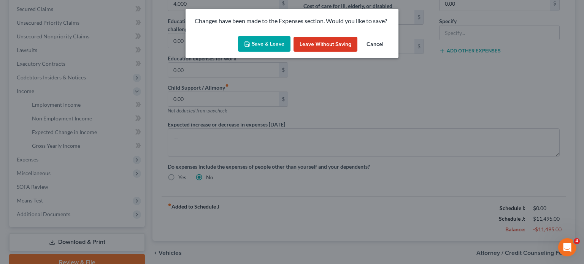
click at [274, 46] on button "Save & Leave" at bounding box center [264, 44] width 52 height 16
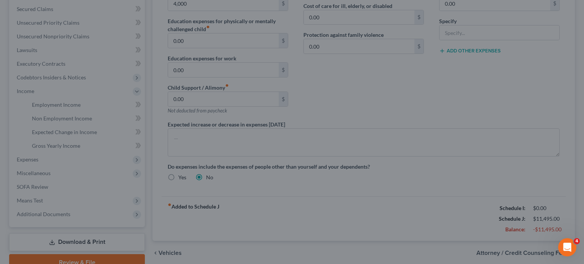
type input "4,000.00"
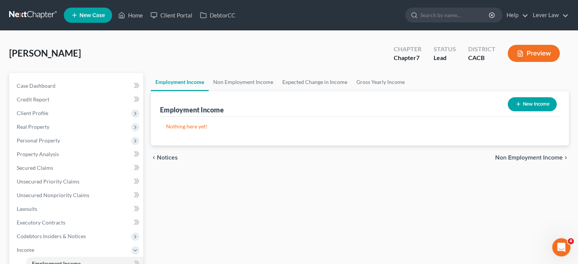
click at [535, 105] on button "New Income" at bounding box center [532, 104] width 49 height 14
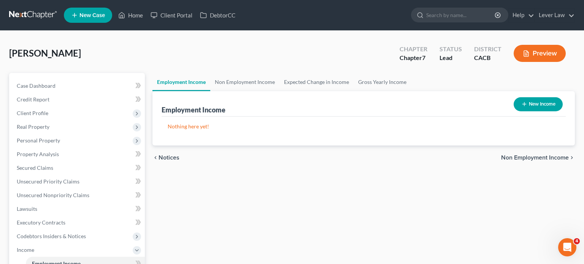
select select "0"
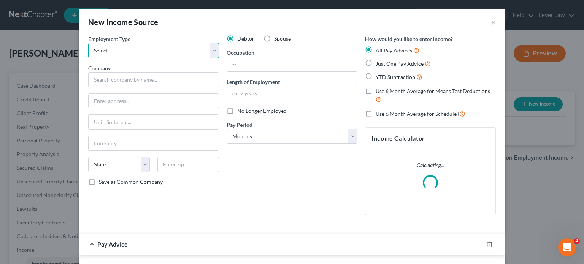
click at [100, 52] on select "Select Full or Part Time Employment Self Employment" at bounding box center [153, 50] width 131 height 15
select select "1"
click at [88, 43] on select "Select Full or Part Time Employment Self Employment" at bounding box center [153, 50] width 131 height 15
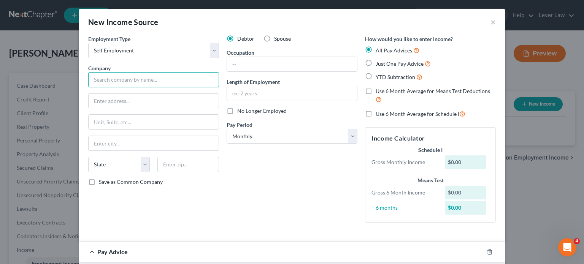
click at [158, 79] on input "text" at bounding box center [153, 79] width 131 height 15
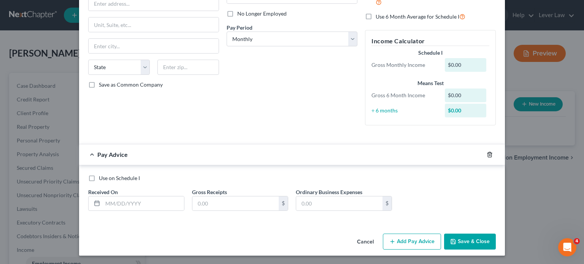
type input "Sky Eli"
click at [489, 155] on icon "button" at bounding box center [490, 155] width 6 height 6
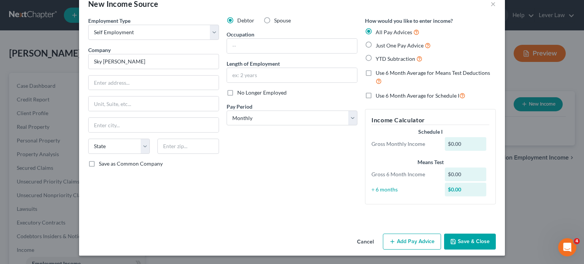
click at [472, 244] on button "Save & Close" at bounding box center [470, 242] width 52 height 16
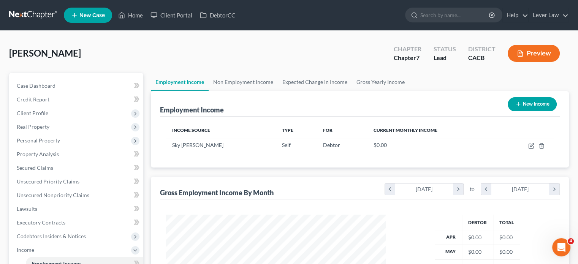
scroll to position [379971, 379871]
click at [44, 17] on link at bounding box center [33, 15] width 49 height 14
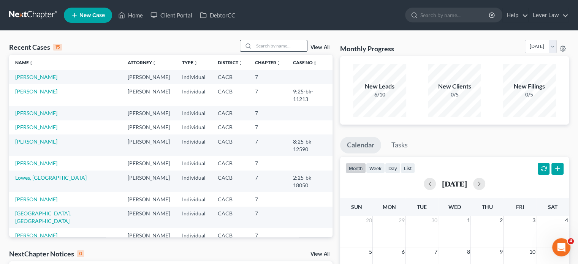
click at [281, 46] on input "search" at bounding box center [280, 45] width 53 height 11
type input "kandice"
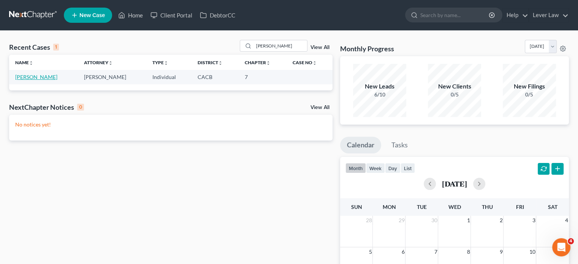
click at [38, 76] on link "Davis, Kandice" at bounding box center [36, 77] width 42 height 6
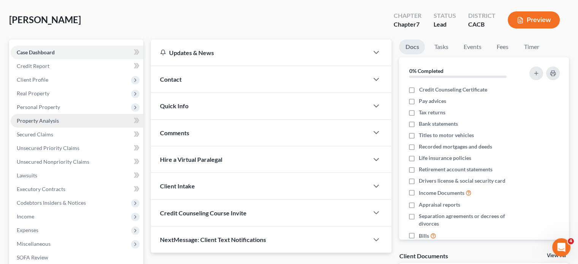
scroll to position [139, 0]
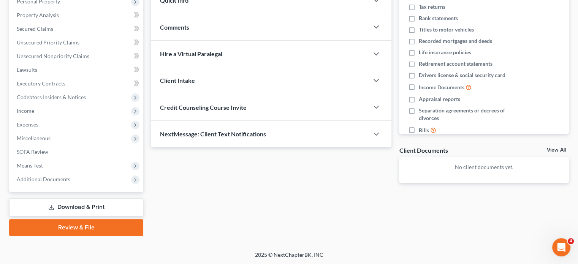
click at [73, 202] on link "Download & Print" at bounding box center [76, 207] width 134 height 18
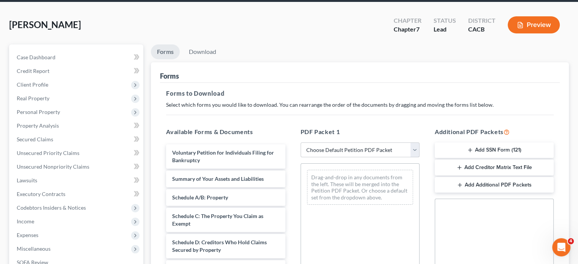
scroll to position [76, 0]
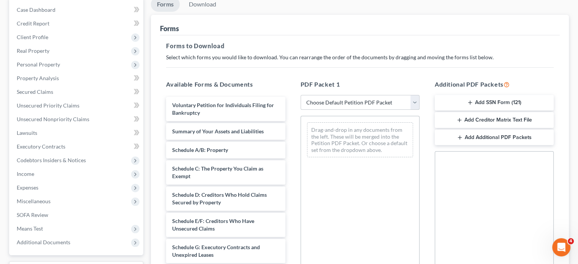
click at [324, 103] on select "Choose Default Petition PDF Packet Complete Bankruptcy Petition (all forms and …" at bounding box center [360, 102] width 119 height 15
select select "5"
click at [301, 95] on select "Choose Default Petition PDF Packet Complete Bankruptcy Petition (all forms and …" at bounding box center [360, 102] width 119 height 15
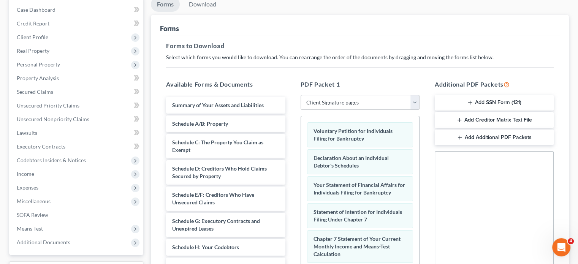
click at [521, 106] on button "Add SSN Form (121)" at bounding box center [494, 103] width 119 height 16
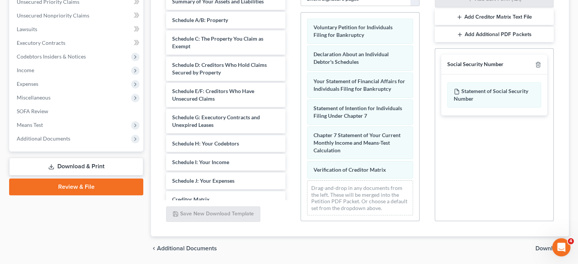
scroll to position [204, 0]
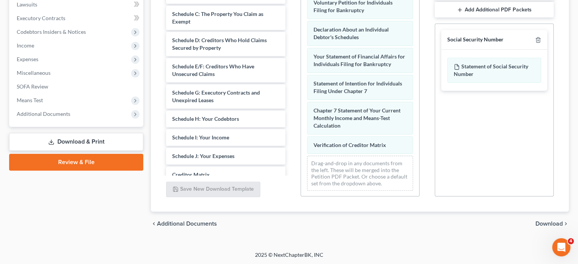
click at [547, 222] on span "Download" at bounding box center [549, 224] width 27 height 6
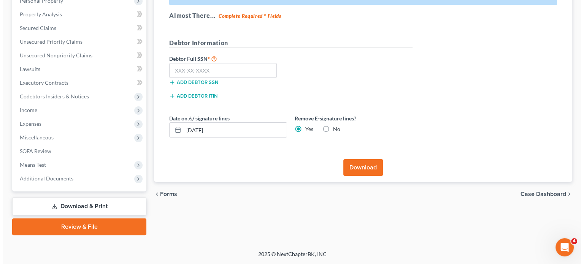
scroll to position [139, 0]
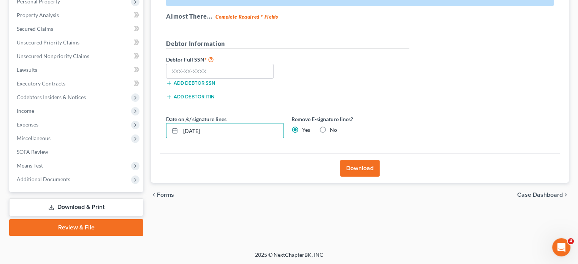
drag, startPoint x: 265, startPoint y: 126, endPoint x: 156, endPoint y: 126, distance: 108.3
click at [156, 126] on div "Download Effective 12/1/17 your court no longer accepts electronic signatures o…" at bounding box center [360, 67] width 418 height 231
click at [249, 71] on input "text" at bounding box center [220, 71] width 108 height 15
type input "559-87-8375"
click at [355, 171] on button "Download" at bounding box center [360, 168] width 40 height 17
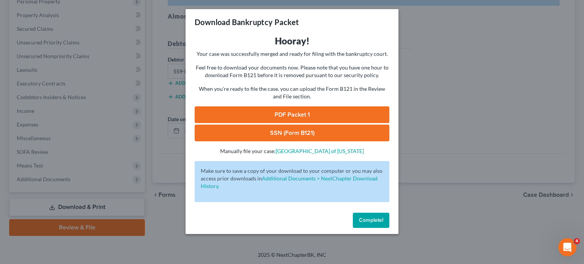
click at [290, 114] on link "PDF Packet 1" at bounding box center [292, 114] width 195 height 17
click at [312, 134] on link "SSN (Form B121)" at bounding box center [292, 133] width 195 height 17
